Goal: Task Accomplishment & Management: Use online tool/utility

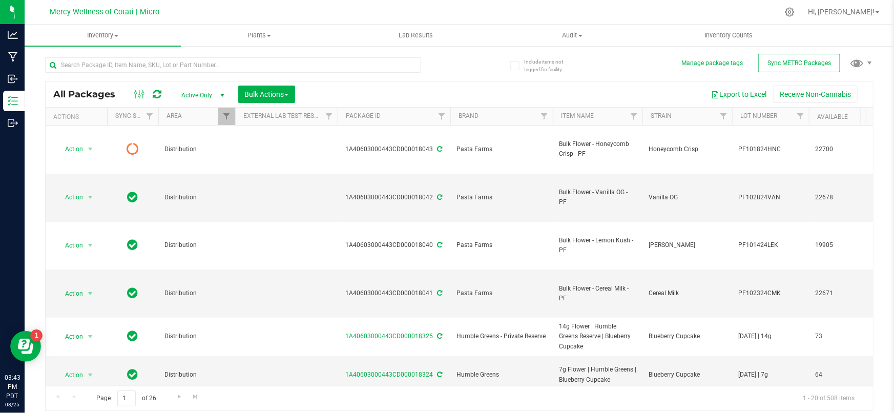
click at [636, 89] on div "Export to Excel Receive Non-Cannabis" at bounding box center [584, 94] width 563 height 17
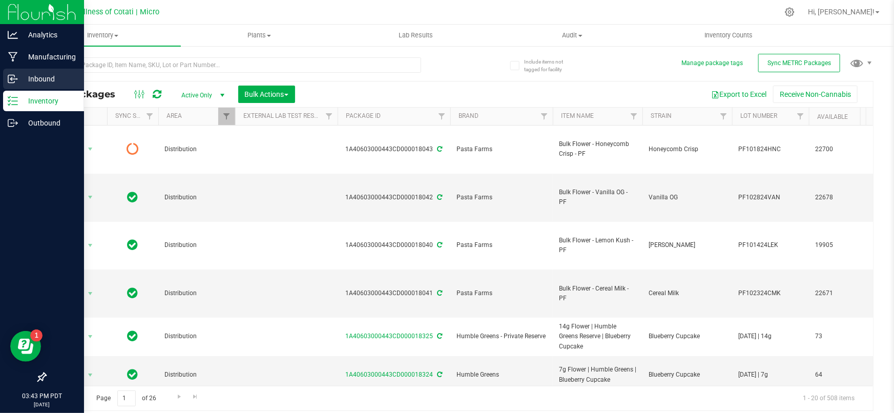
click at [46, 78] on p "Inbound" at bounding box center [48, 79] width 61 height 12
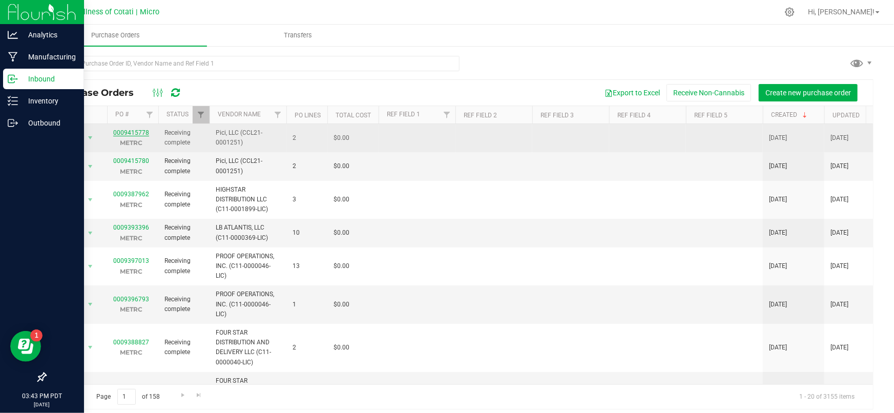
click at [137, 133] on link "0009415778" at bounding box center [131, 132] width 36 height 7
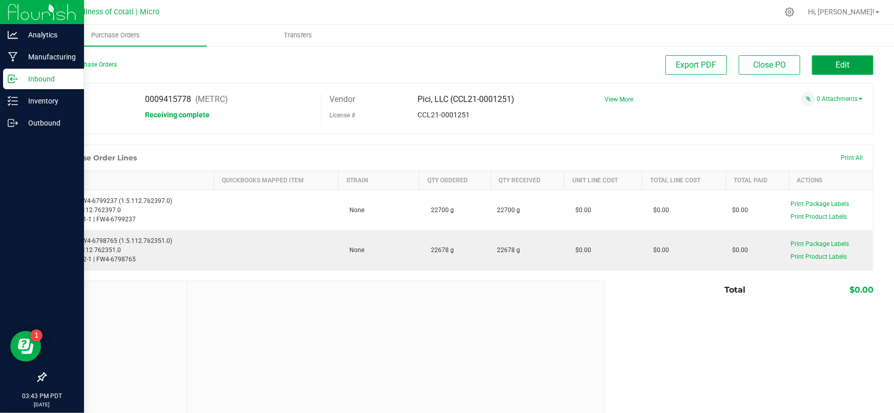
click at [850, 66] on button "Edit" at bounding box center [842, 64] width 61 height 19
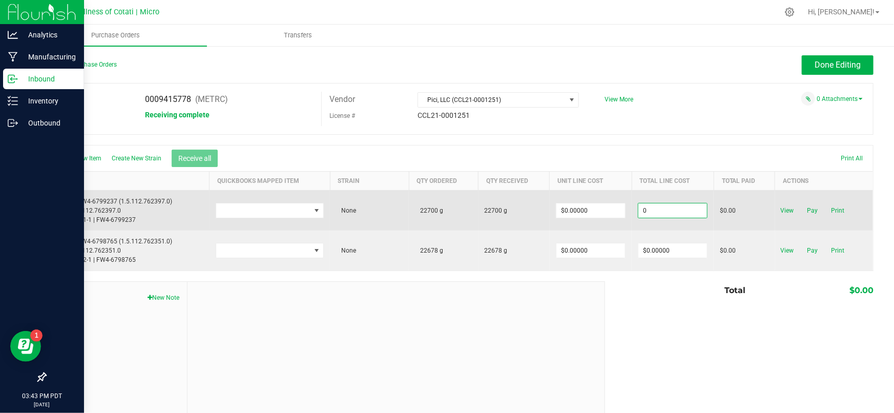
click at [687, 213] on input "0" at bounding box center [672, 210] width 69 height 14
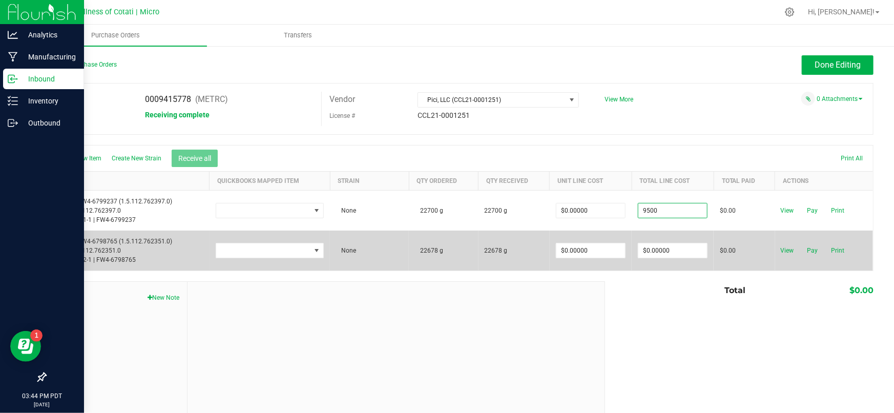
type input "$9,500.00000"
click at [665, 259] on body "Analytics Manufacturing Inbound Inventory Outbound 03:44 PM PDT [DATE] 08/25 Me…" at bounding box center [447, 206] width 894 height 413
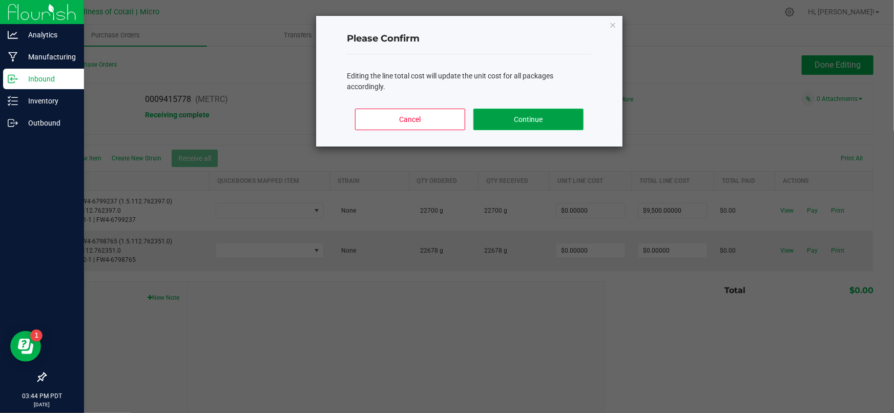
click at [546, 125] on button "Continue" at bounding box center [528, 120] width 110 height 22
type input "$0.41850"
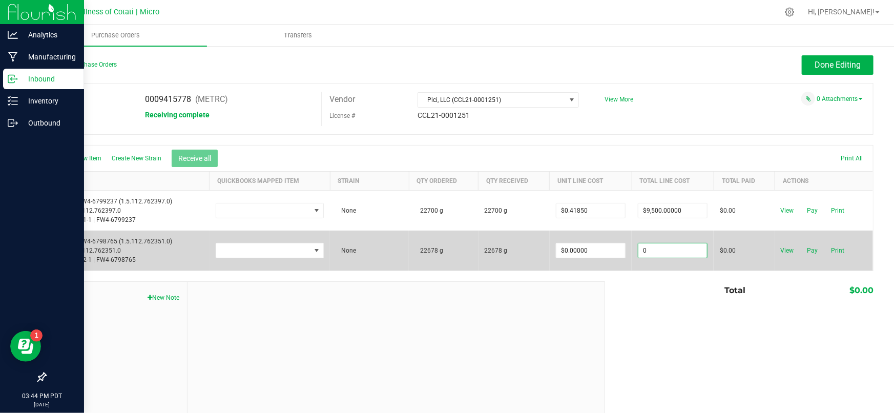
click at [673, 252] on input "0" at bounding box center [672, 250] width 69 height 14
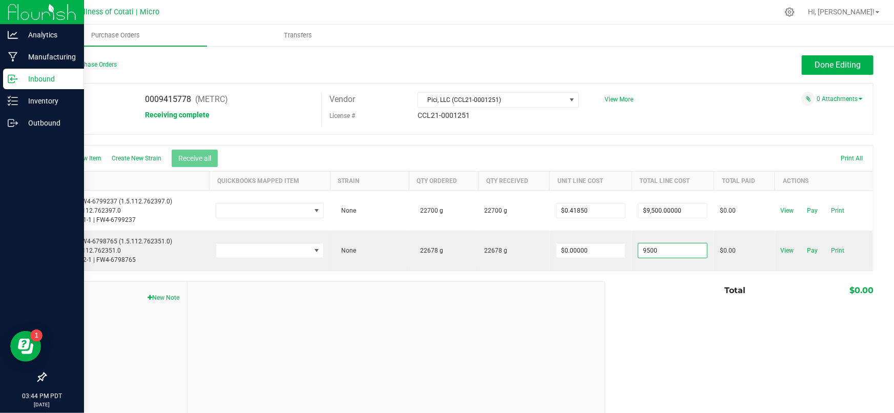
type input "$9,500.00000"
click at [679, 309] on body "Analytics Manufacturing Inbound Inventory Outbound 03:44 PM PDT [DATE] 08/25 Me…" at bounding box center [447, 206] width 894 height 413
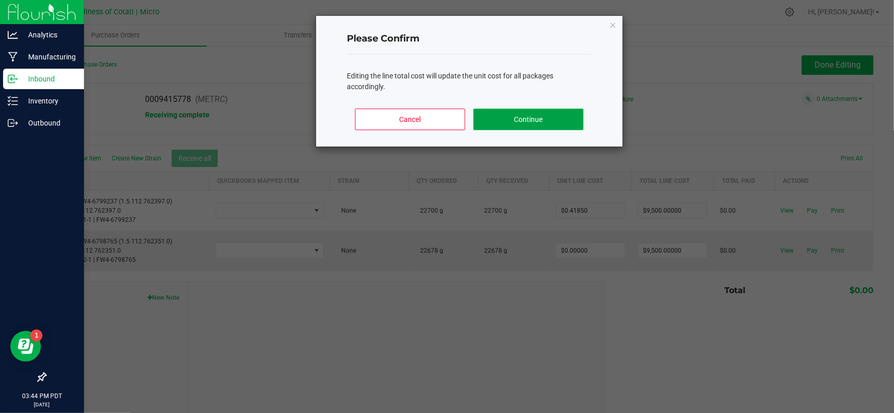
click at [534, 116] on button "Continue" at bounding box center [528, 120] width 110 height 22
type input "$0.41891"
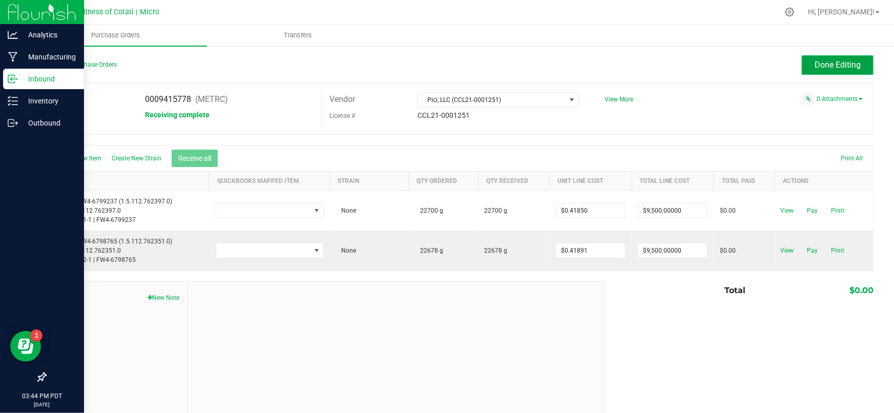
click at [827, 67] on span "Done Editing" at bounding box center [838, 65] width 46 height 10
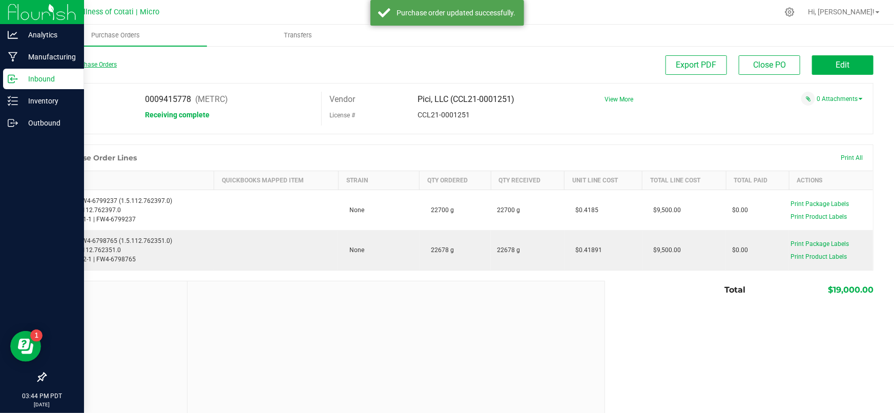
click at [74, 61] on link "Back to Purchase Orders" at bounding box center [81, 64] width 72 height 7
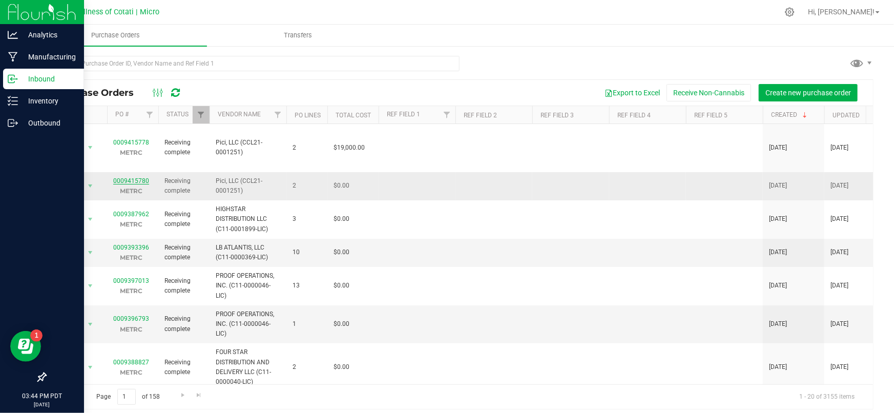
click at [133, 177] on link "0009415780" at bounding box center [131, 180] width 36 height 7
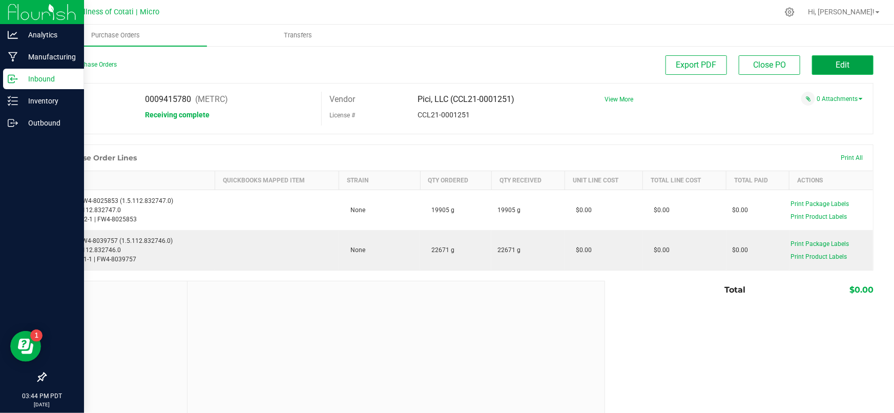
click at [836, 61] on span "Edit" at bounding box center [843, 65] width 14 height 10
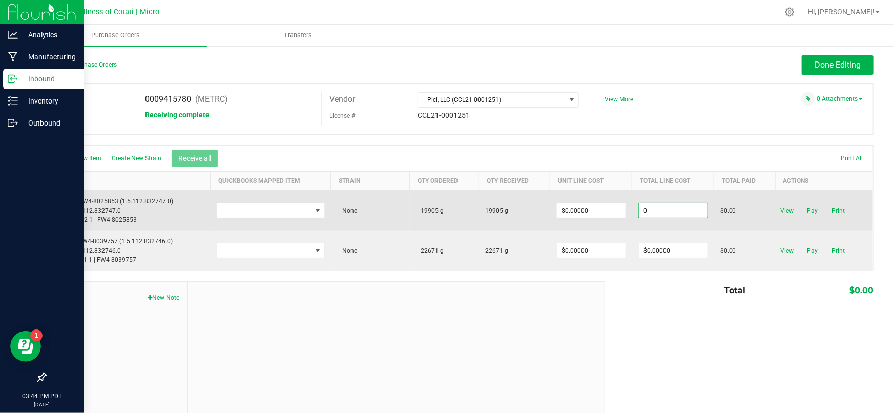
click at [667, 211] on input "0" at bounding box center [673, 210] width 69 height 14
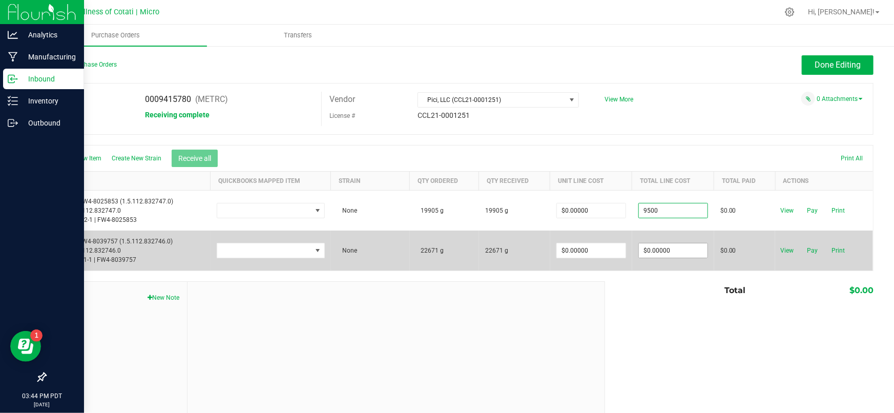
type input "$9,500.00000"
click at [668, 250] on body "Analytics Manufacturing Inbound Inventory Outbound 03:44 PM PDT [DATE] 08/25 Me…" at bounding box center [447, 206] width 894 height 413
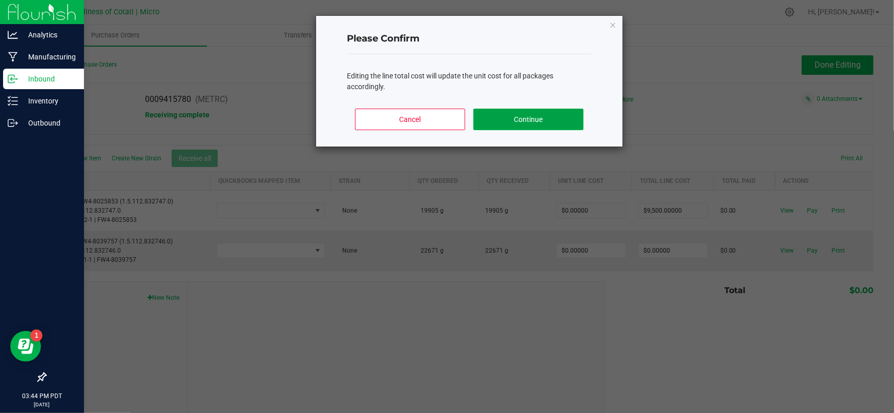
drag, startPoint x: 552, startPoint y: 113, endPoint x: 553, endPoint y: 120, distance: 7.2
click at [552, 112] on button "Continue" at bounding box center [528, 120] width 110 height 22
type input "$0.47727"
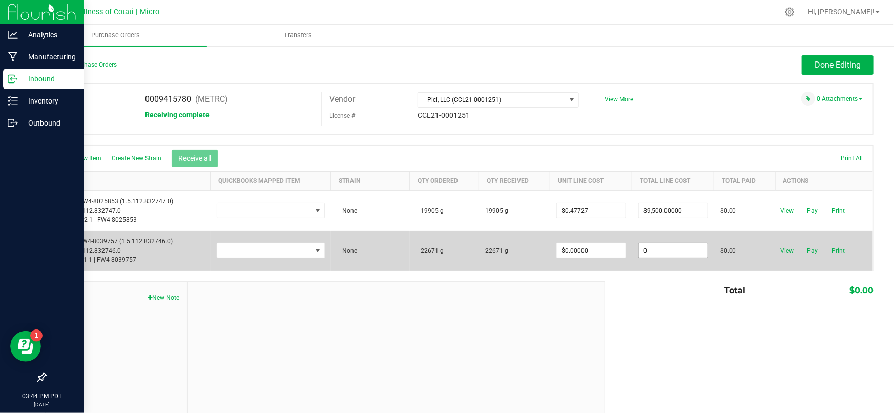
click at [681, 252] on input "0" at bounding box center [673, 250] width 69 height 14
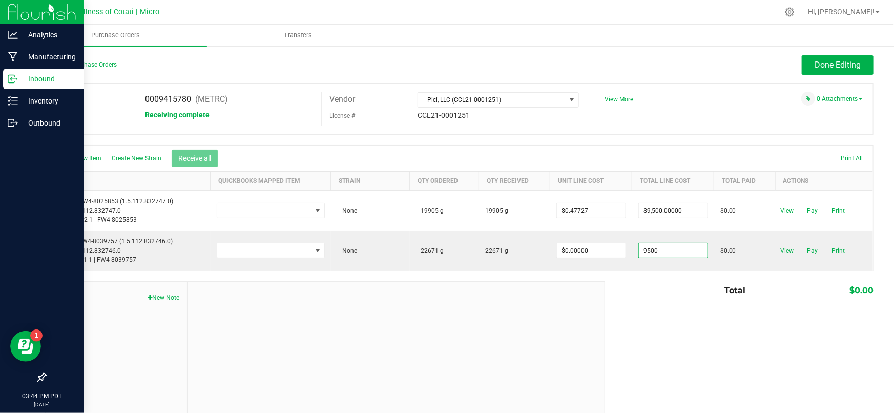
type input "$9,500.00000"
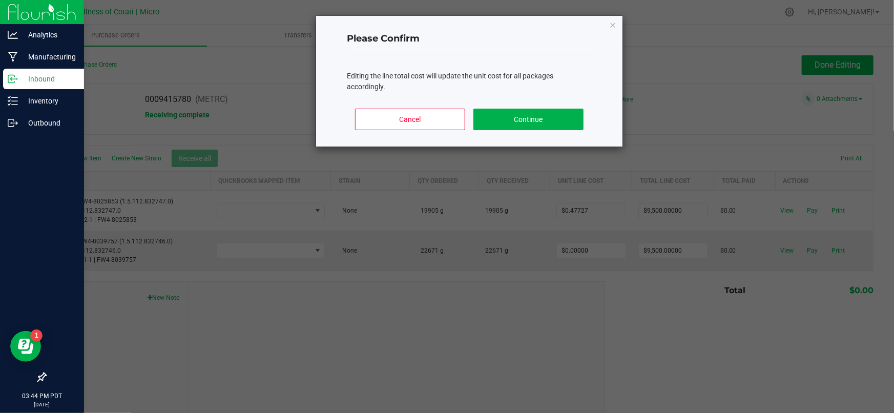
click at [611, 297] on body "Analytics Manufacturing Inbound Inventory Outbound 03:44 PM PDT [DATE] 08/25 Me…" at bounding box center [447, 206] width 894 height 413
click at [543, 119] on button "Continue" at bounding box center [528, 120] width 110 height 22
type input "$0.41904"
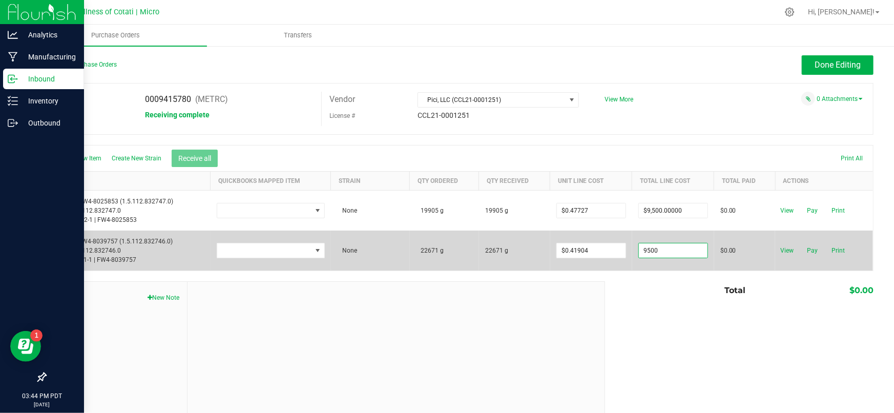
click at [679, 249] on input "9500" at bounding box center [673, 250] width 69 height 14
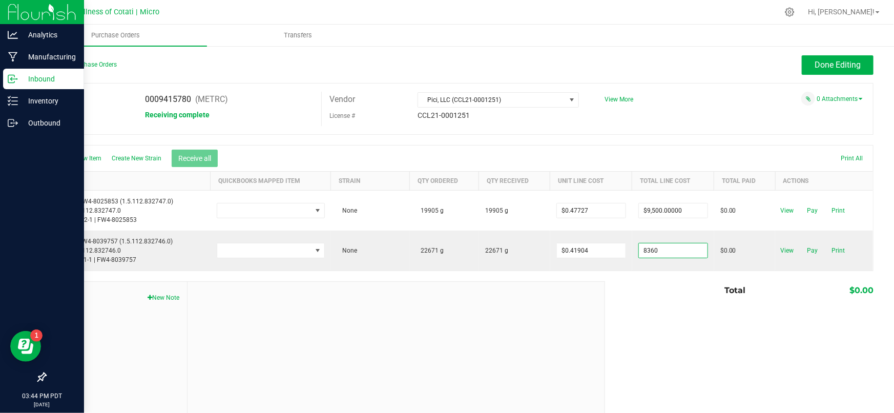
type input "$8,360.00000"
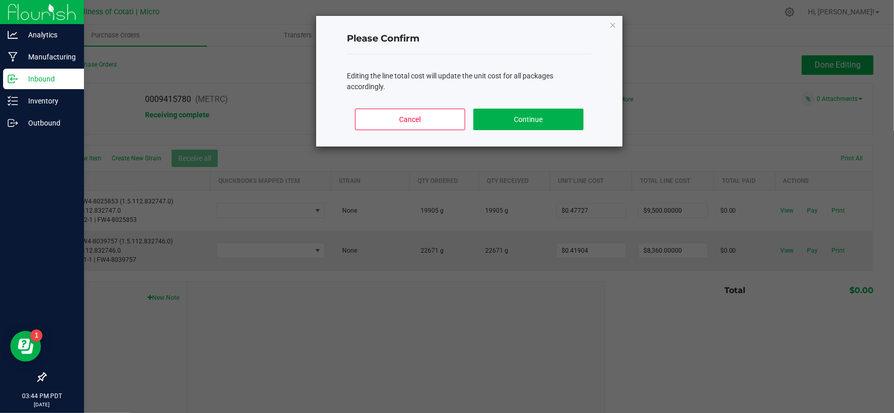
click at [701, 356] on body "Analytics Manufacturing Inbound Inventory Outbound 03:44 PM PDT [DATE] 08/25 Me…" at bounding box center [447, 206] width 894 height 413
click at [519, 109] on button "Continue" at bounding box center [528, 120] width 110 height 22
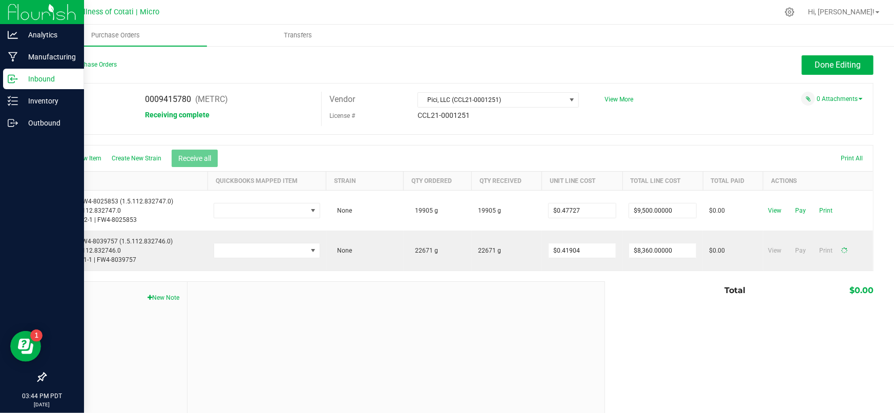
type input "$0.36875"
click at [827, 62] on span "Done Editing" at bounding box center [838, 65] width 46 height 10
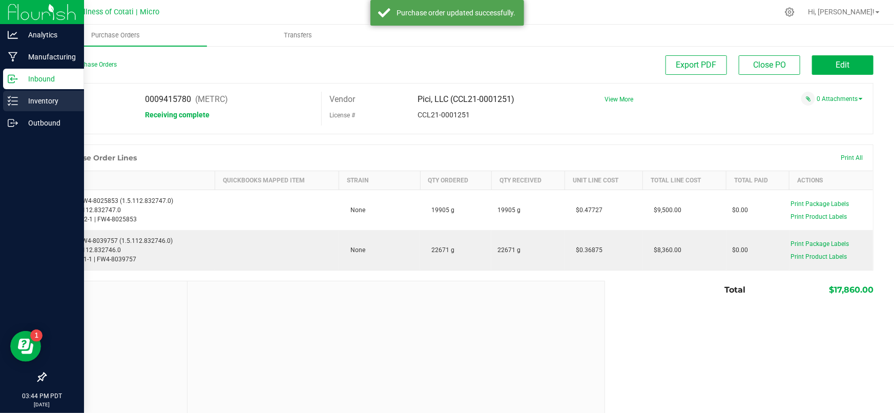
click at [20, 100] on p "Inventory" at bounding box center [48, 101] width 61 height 12
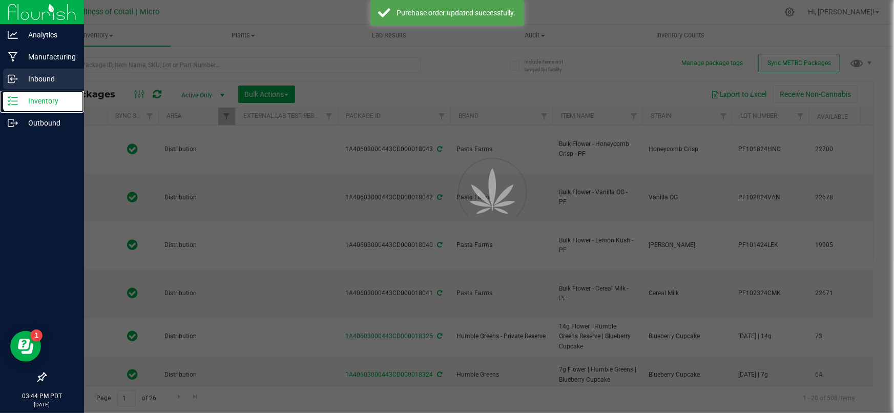
type input "[DATE]"
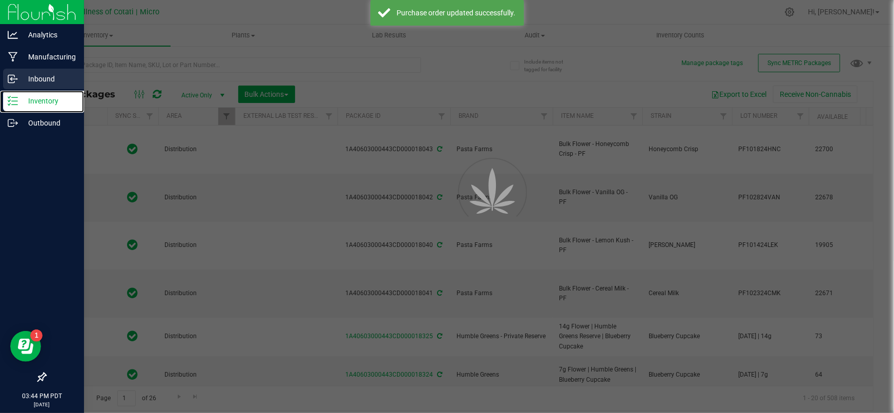
type input "[DATE]"
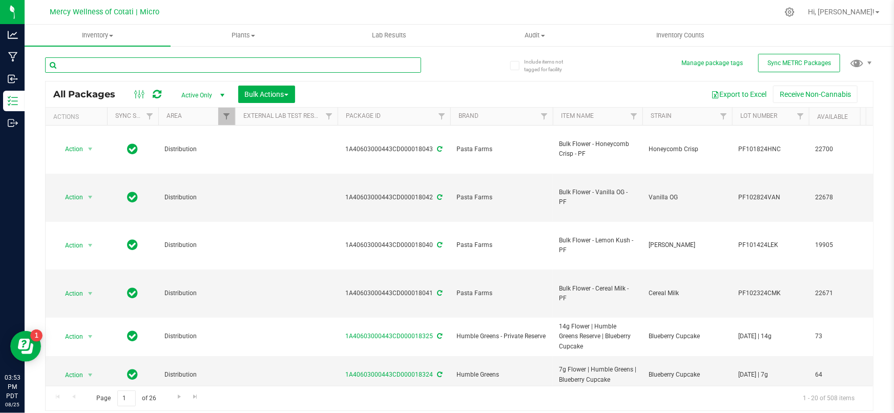
click at [205, 70] on input "text" at bounding box center [233, 64] width 376 height 15
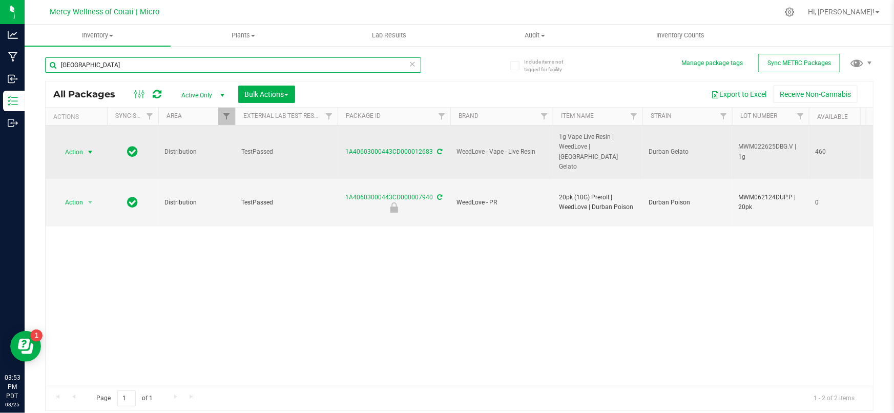
type input "[GEOGRAPHIC_DATA]"
click at [80, 151] on span "Action" at bounding box center [70, 152] width 28 height 14
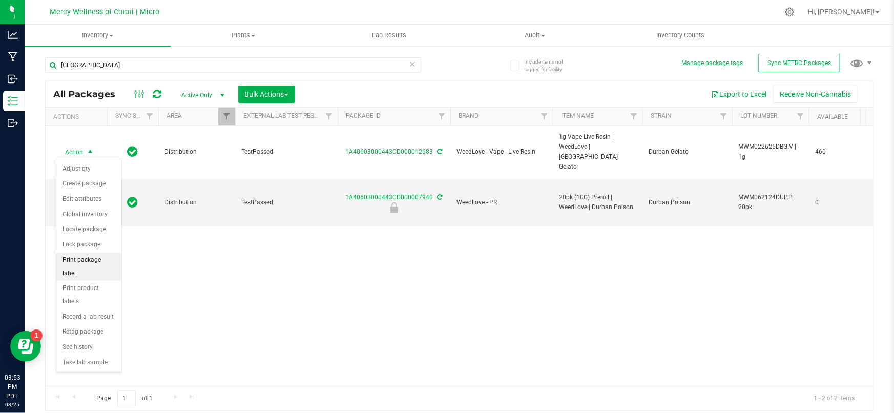
click at [108, 257] on li "Print package label" at bounding box center [88, 267] width 65 height 28
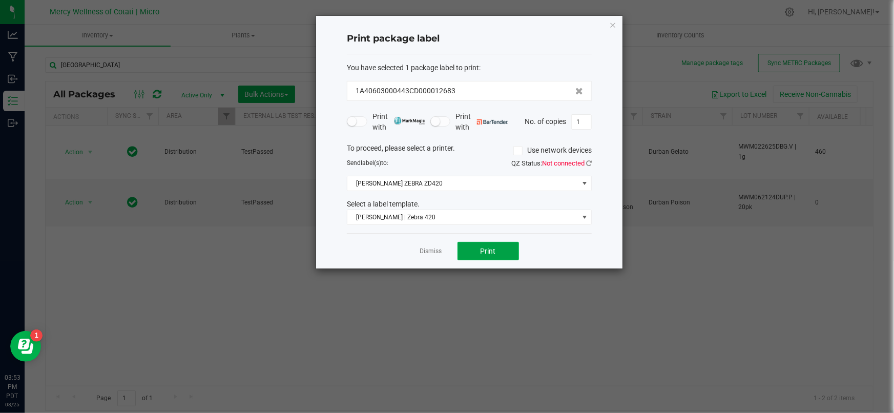
click at [492, 255] on button "Print" at bounding box center [488, 251] width 61 height 18
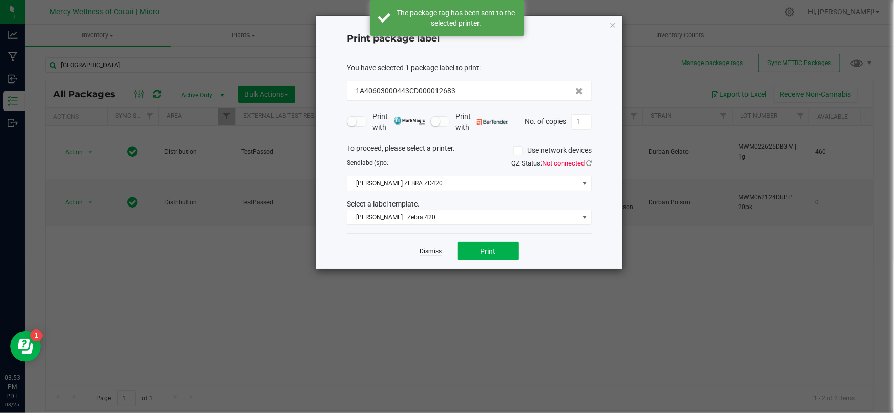
click at [425, 251] on link "Dismiss" at bounding box center [431, 251] width 22 height 9
